Goal: Navigation & Orientation: Find specific page/section

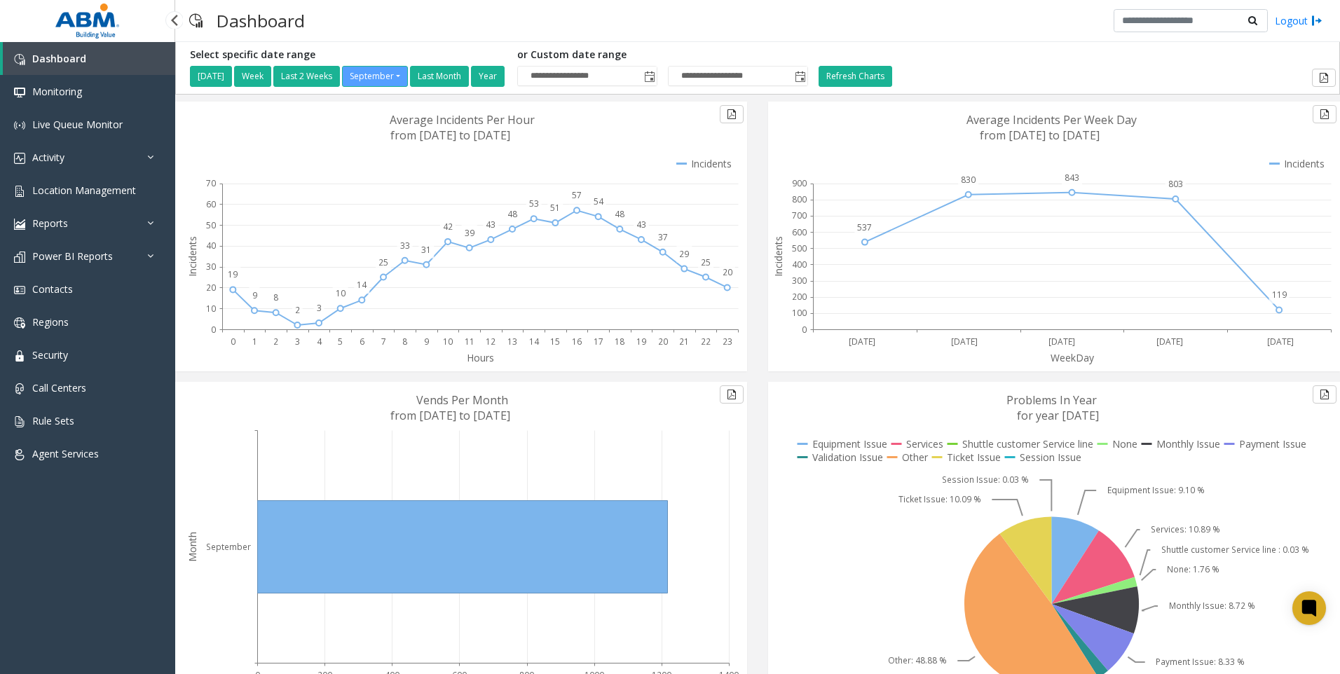
click at [63, 63] on span "Dashboard" at bounding box center [59, 58] width 54 height 13
click at [62, 450] on span "Agent Services" at bounding box center [65, 453] width 67 height 13
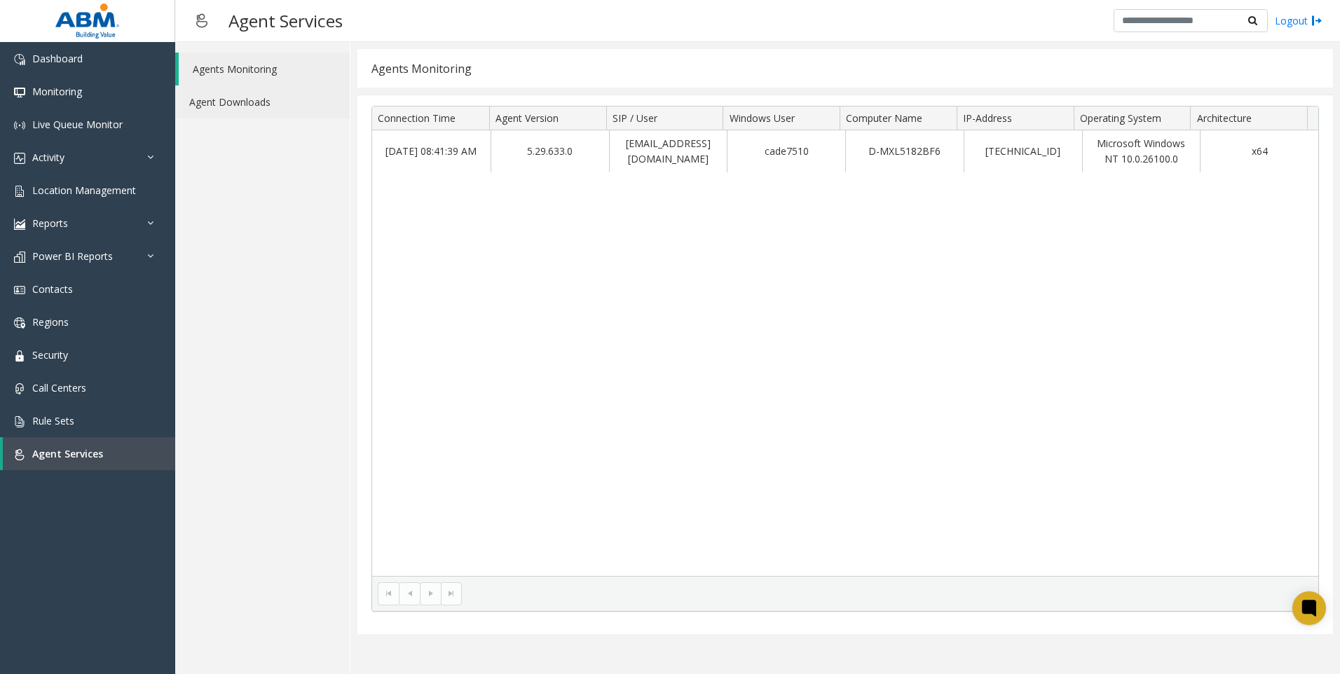
click at [230, 106] on link "Agent Downloads" at bounding box center [262, 102] width 175 height 33
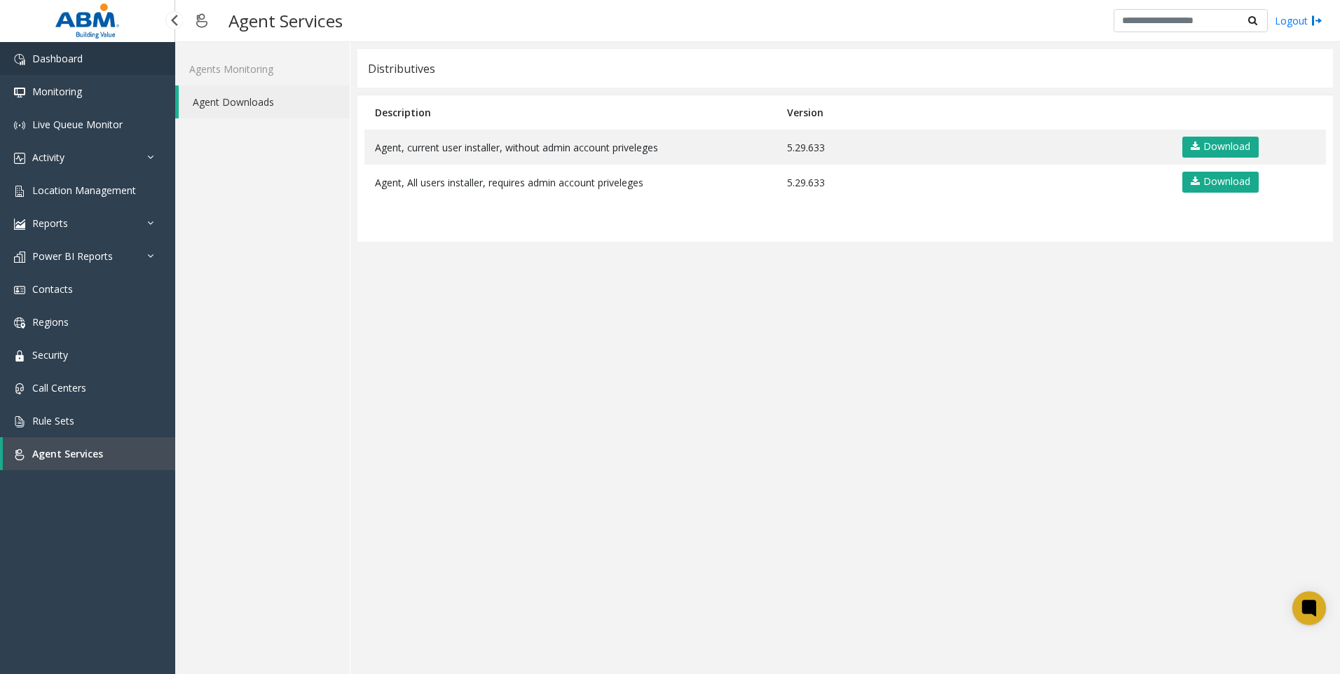
click at [67, 61] on span "Dashboard" at bounding box center [57, 58] width 50 height 13
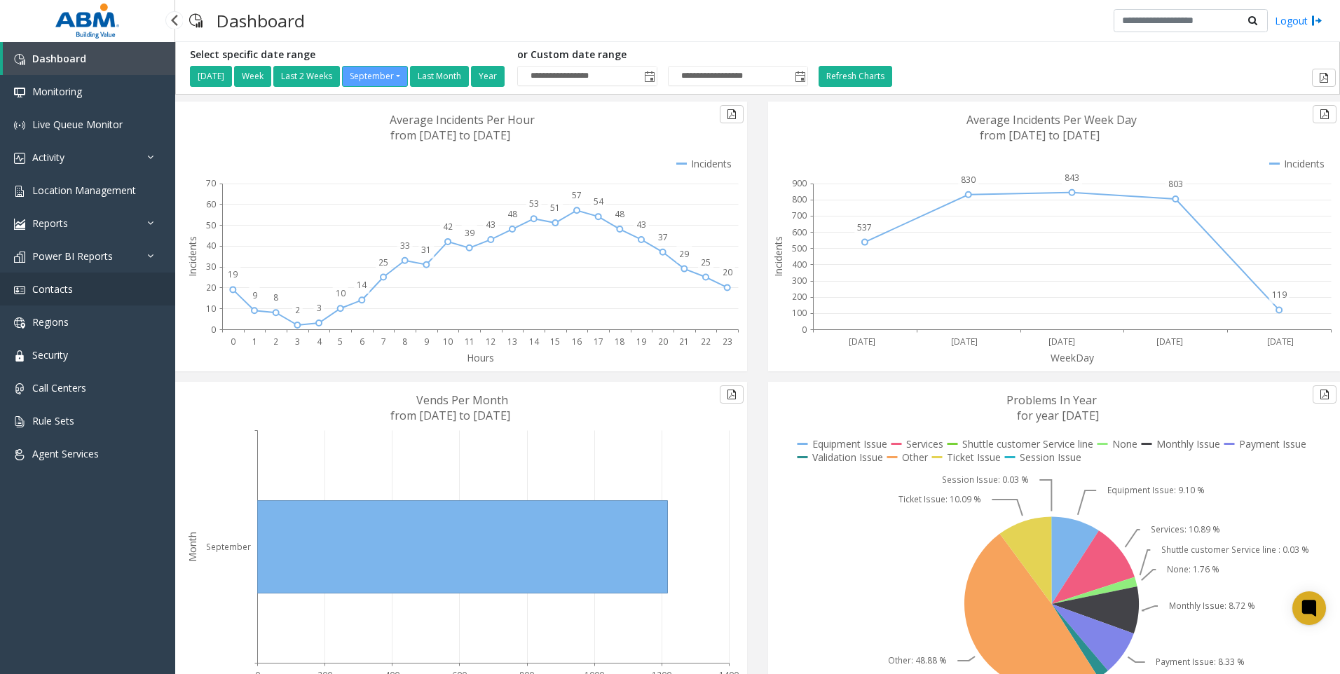
click at [53, 278] on link "Contacts" at bounding box center [87, 289] width 175 height 33
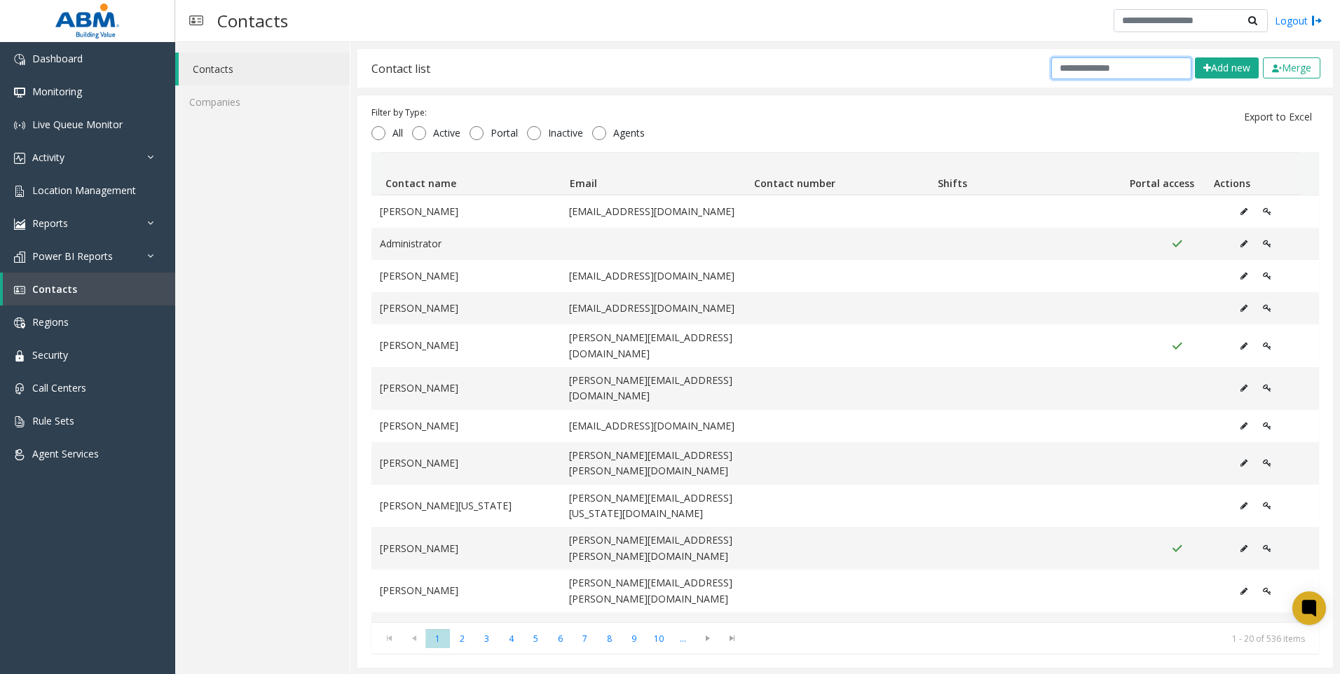
click at [1078, 74] on input "text" at bounding box center [1121, 68] width 140 height 22
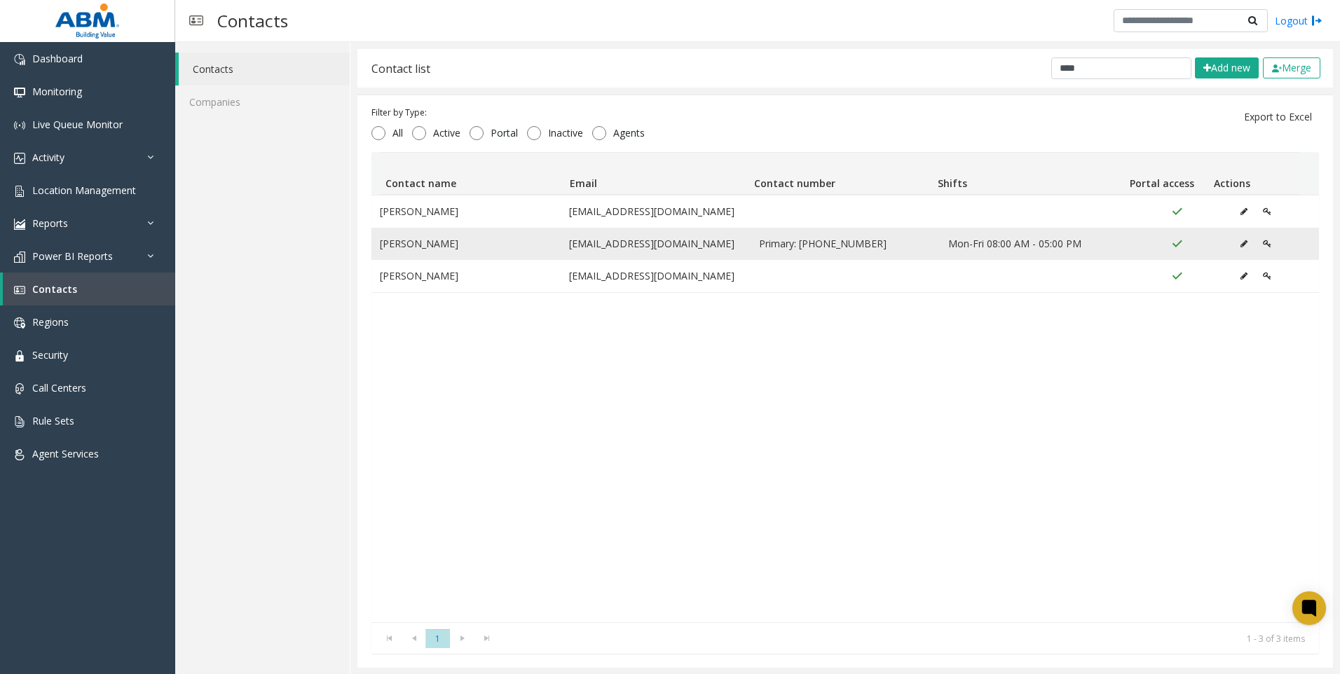
click at [1240, 246] on icon "Data table" at bounding box center [1243, 244] width 7 height 8
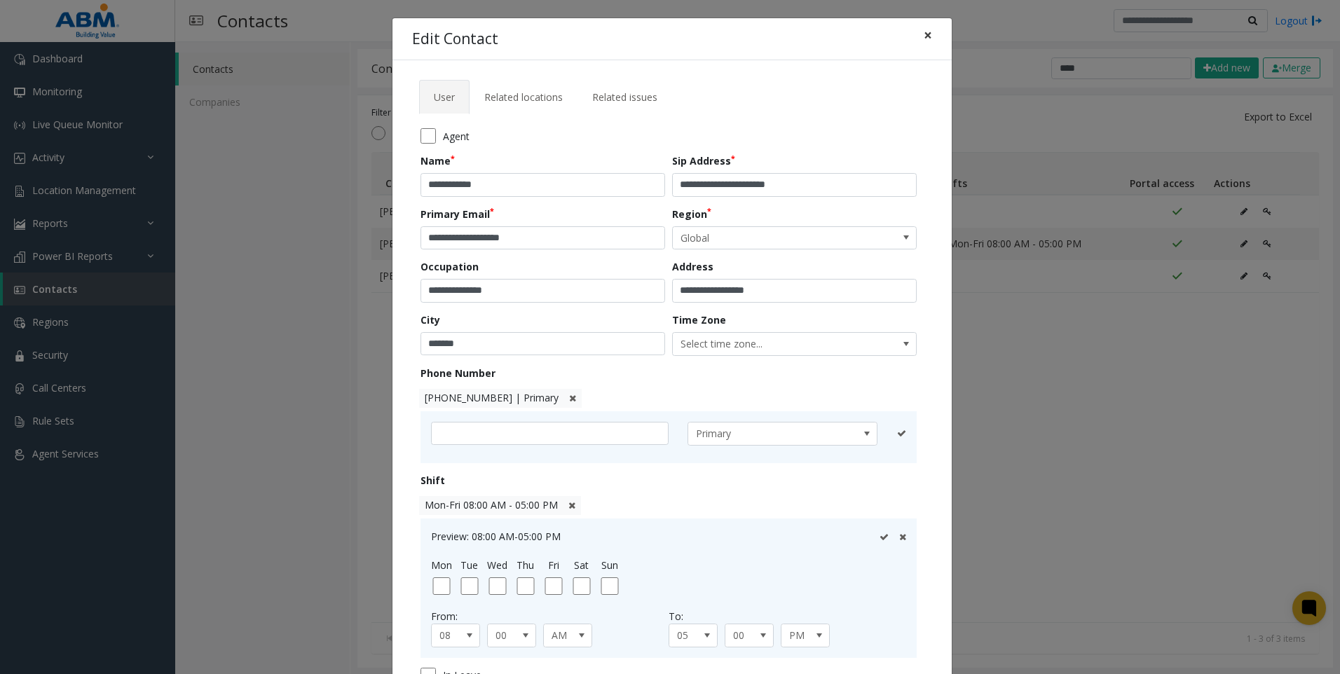
click at [924, 33] on span "×" at bounding box center [928, 35] width 8 height 20
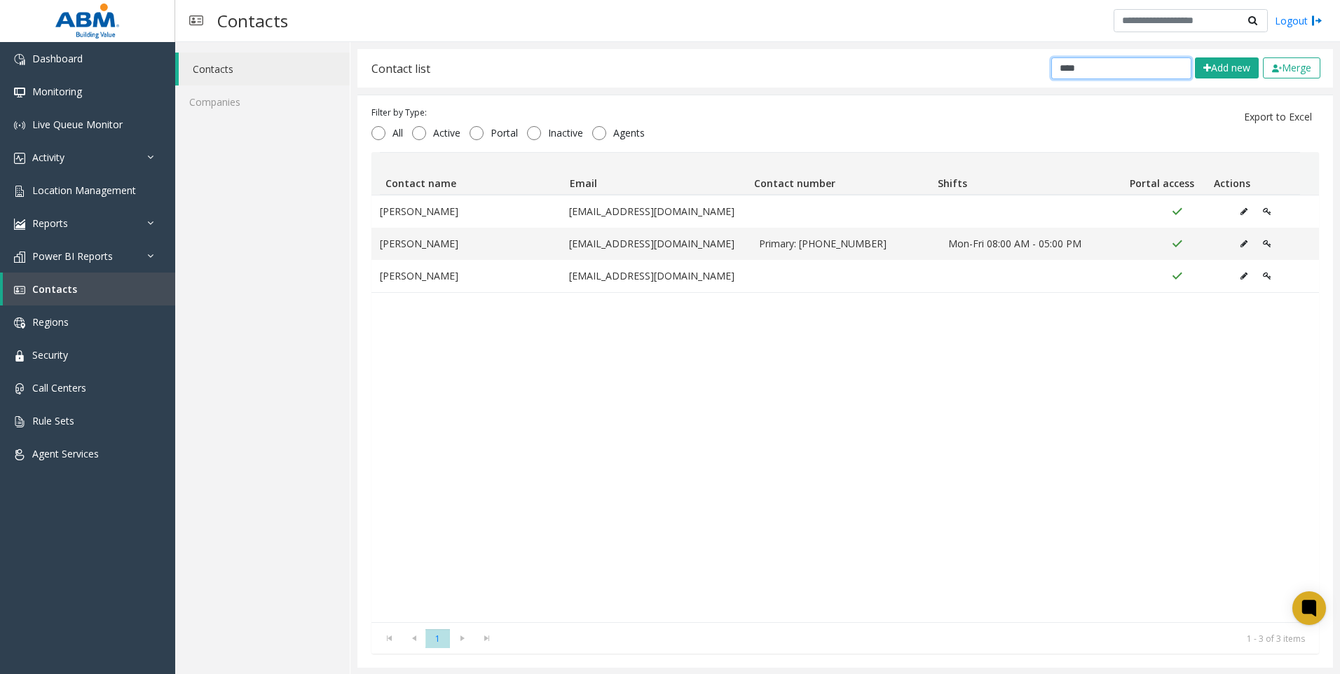
drag, startPoint x: 1078, startPoint y: 65, endPoint x: 976, endPoint y: 64, distance: 101.6
click at [1009, 66] on div "Contact list **** Add new Merge" at bounding box center [845, 68] width 976 height 39
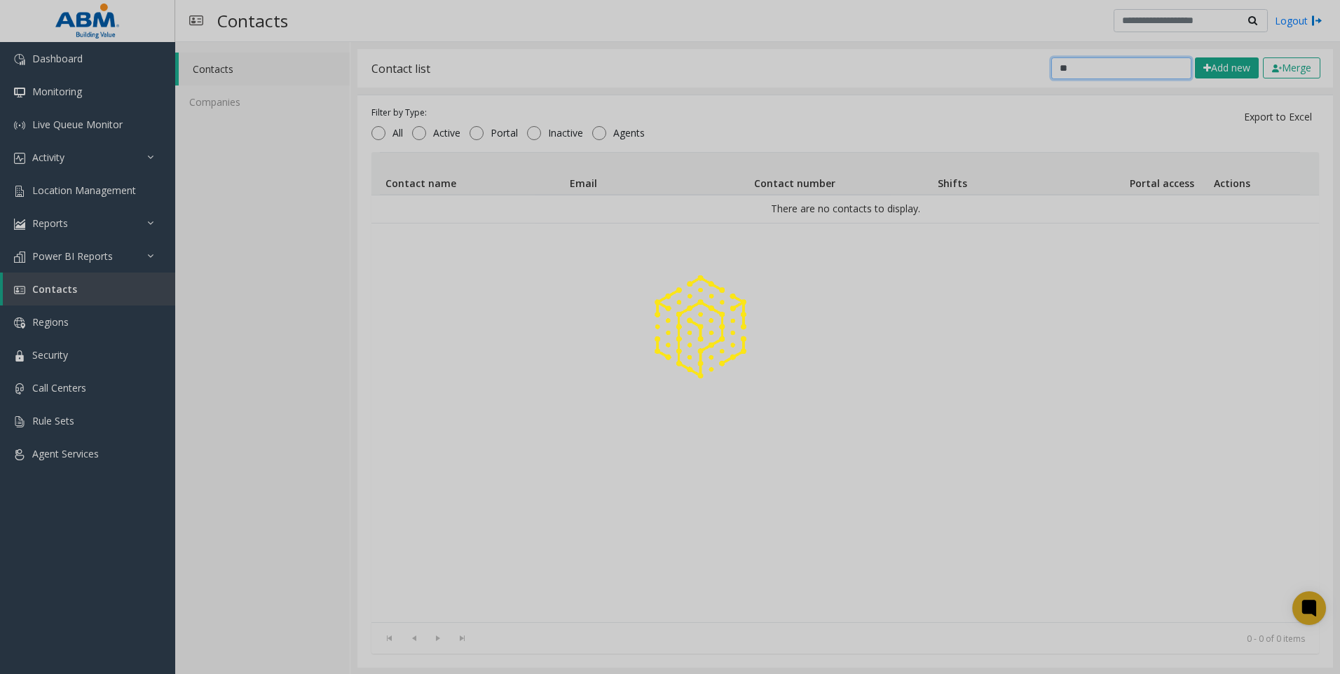
type input "*"
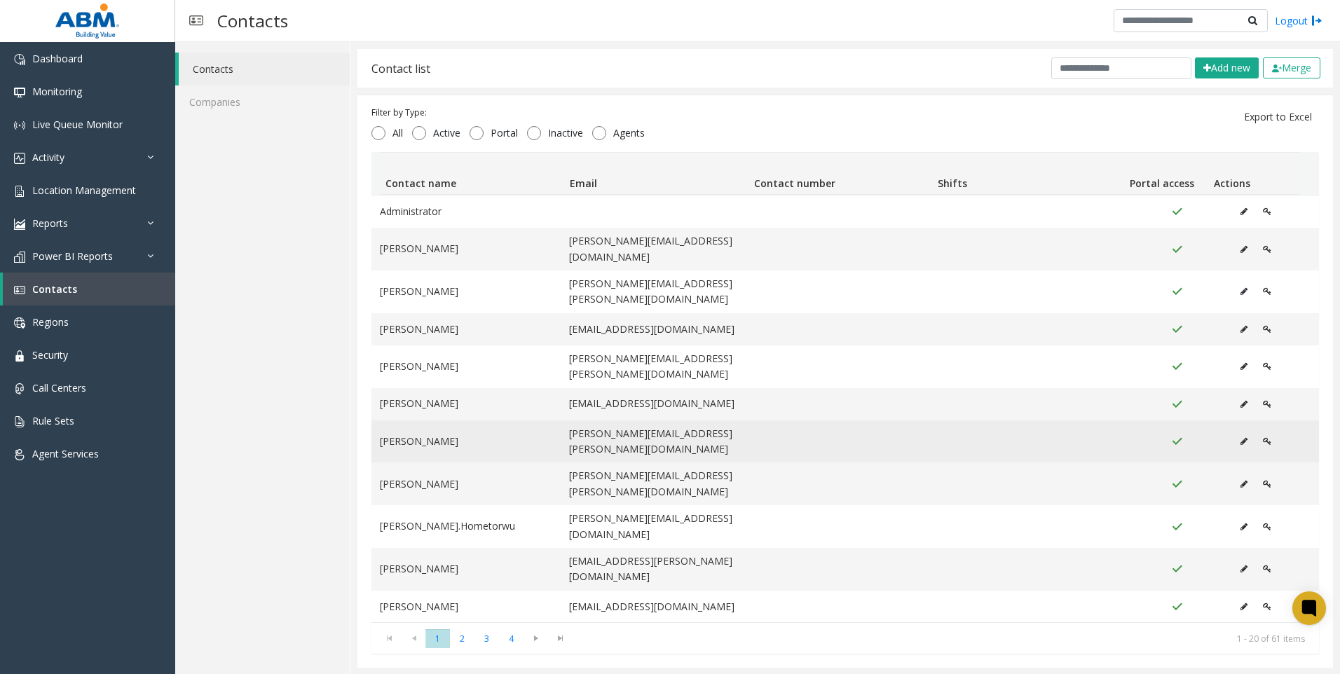
scroll to position [210, 0]
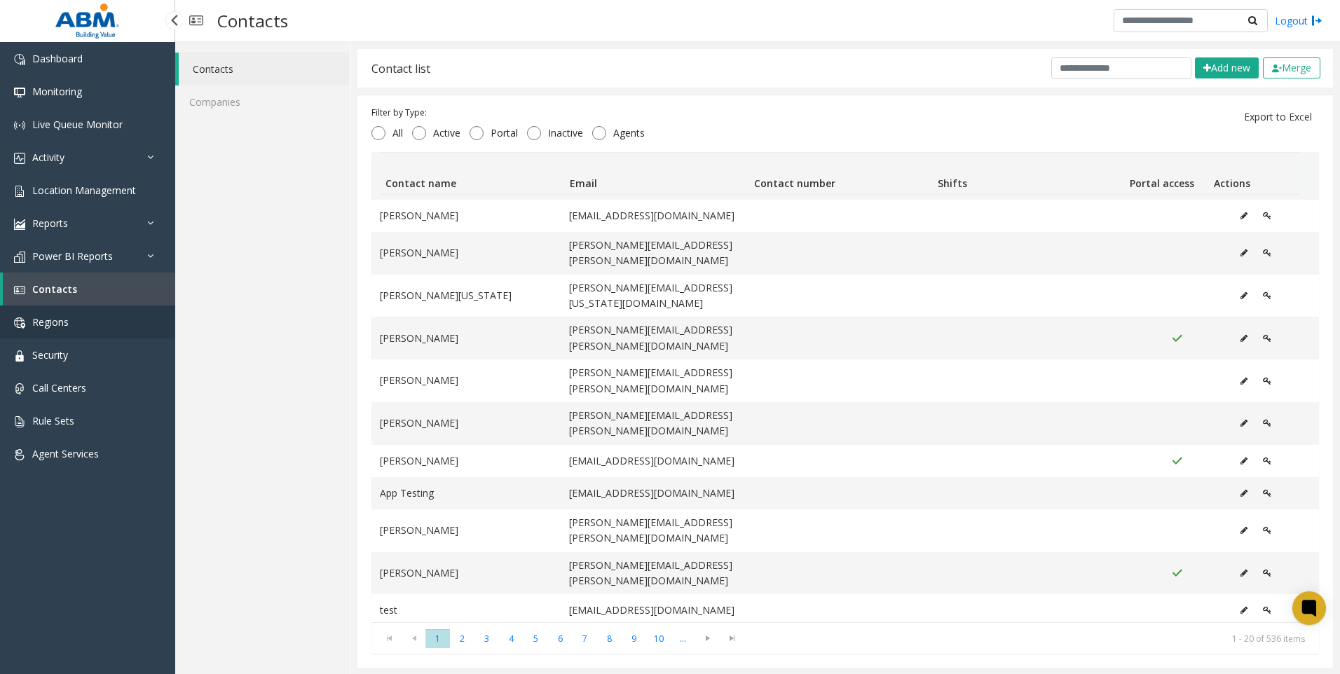
click at [65, 325] on span "Regions" at bounding box center [50, 321] width 36 height 13
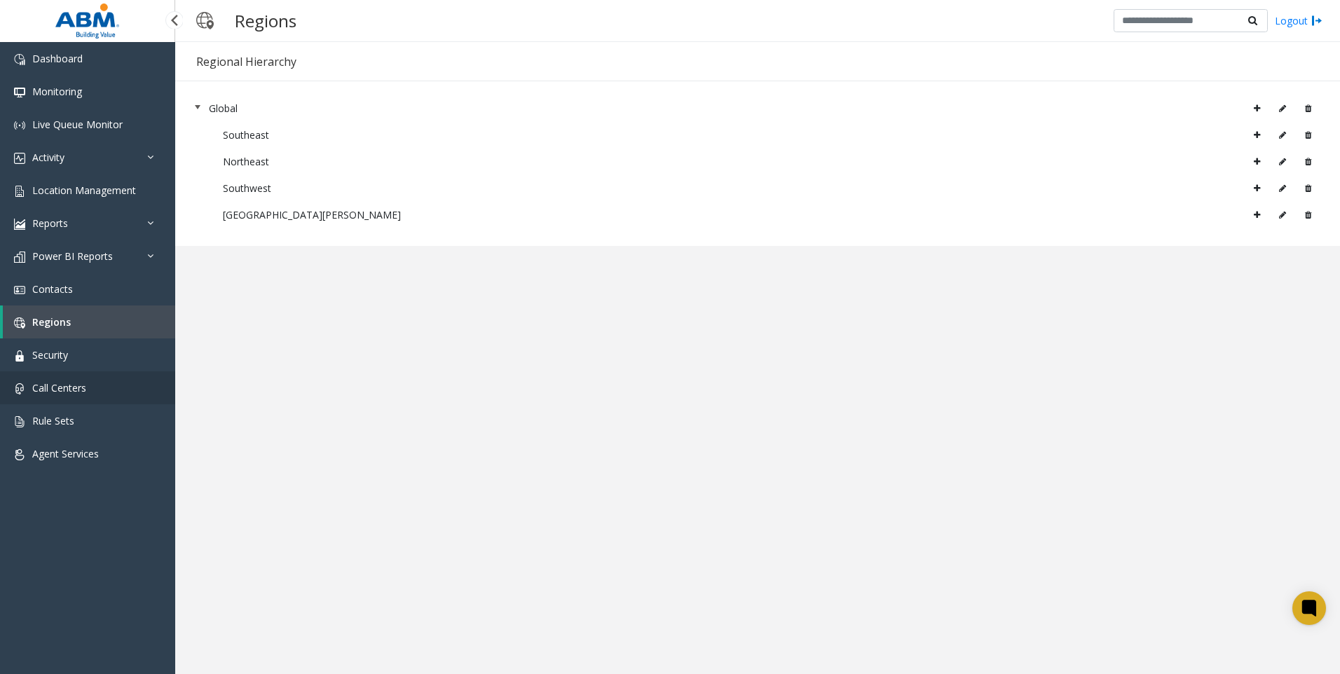
click at [83, 385] on span "Call Centers" at bounding box center [59, 387] width 54 height 13
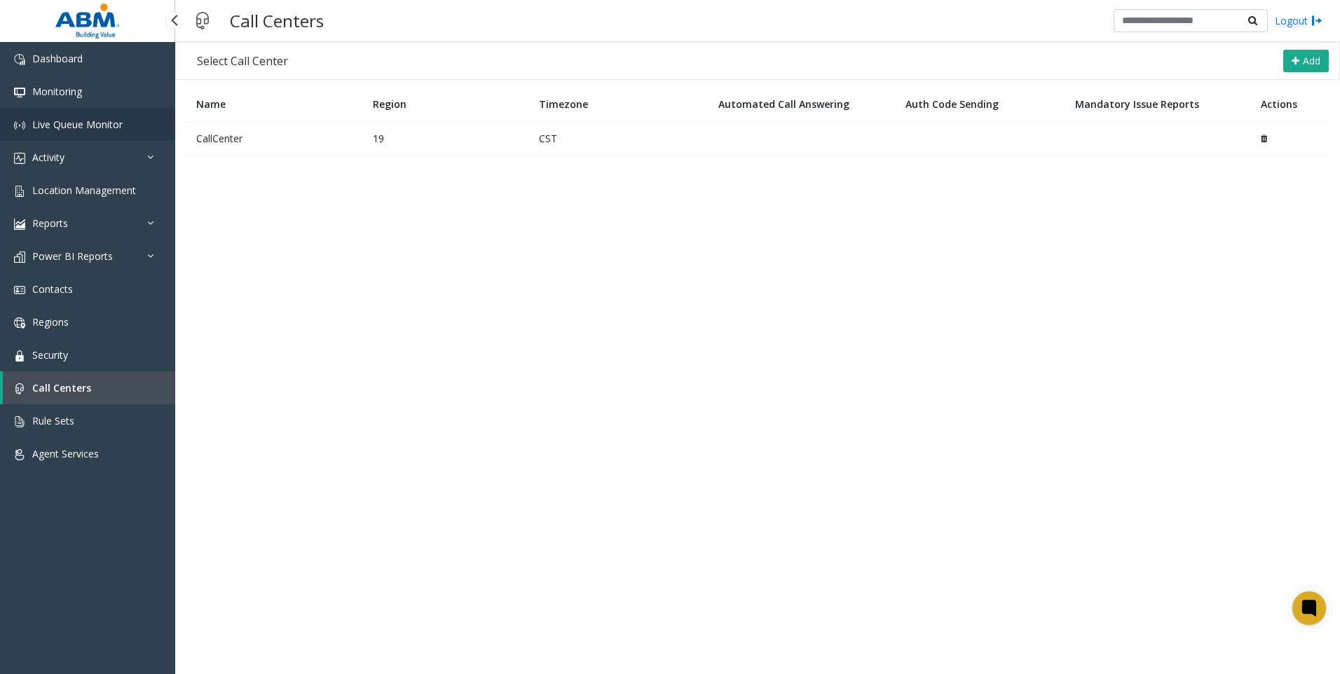
click at [57, 125] on span "Live Queue Monitor" at bounding box center [77, 124] width 90 height 13
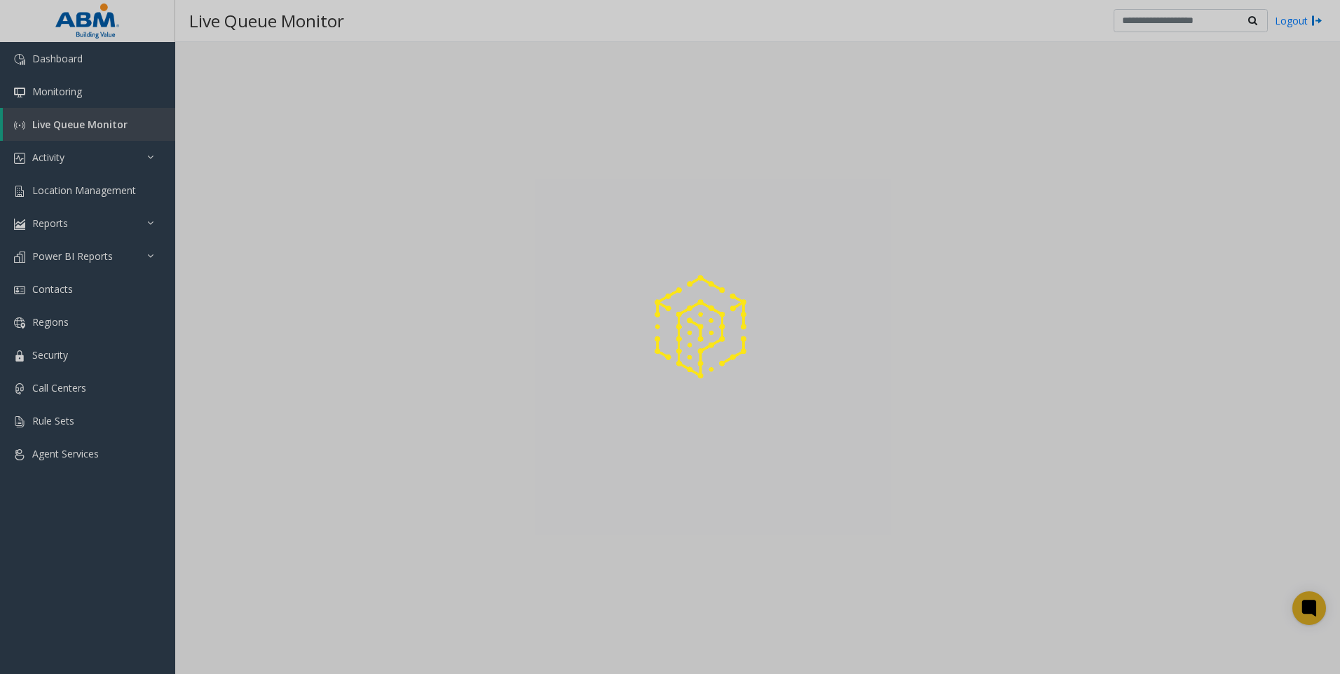
click at [55, 157] on div at bounding box center [670, 337] width 1340 height 674
click at [53, 51] on div at bounding box center [670, 337] width 1340 height 674
click at [54, 63] on div at bounding box center [670, 337] width 1340 height 674
